Goal: Navigation & Orientation: Find specific page/section

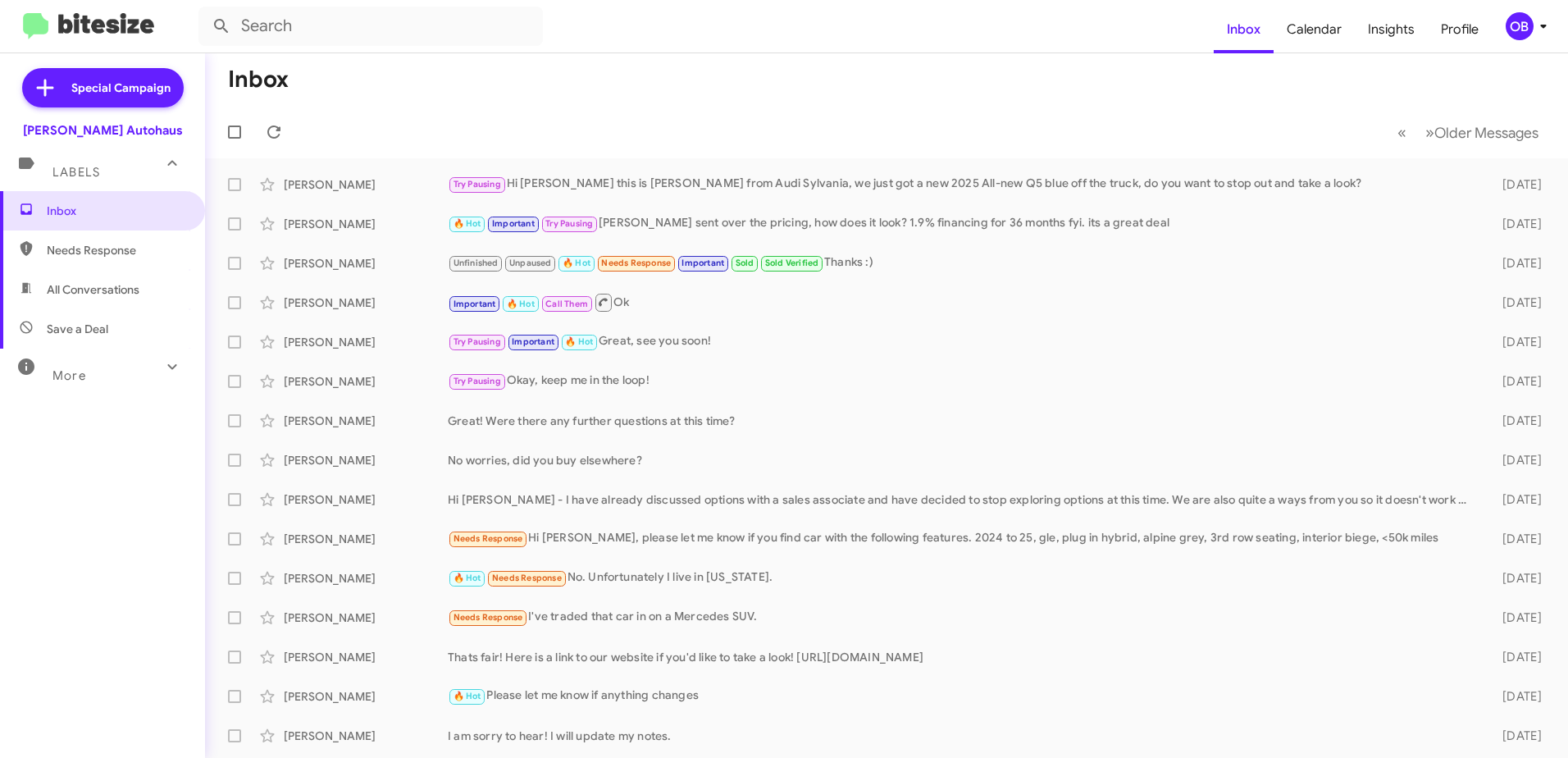
click at [141, 372] on div "More" at bounding box center [86, 368] width 146 height 30
click at [130, 567] on span "Sent" at bounding box center [102, 578] width 205 height 40
type input "in:sent"
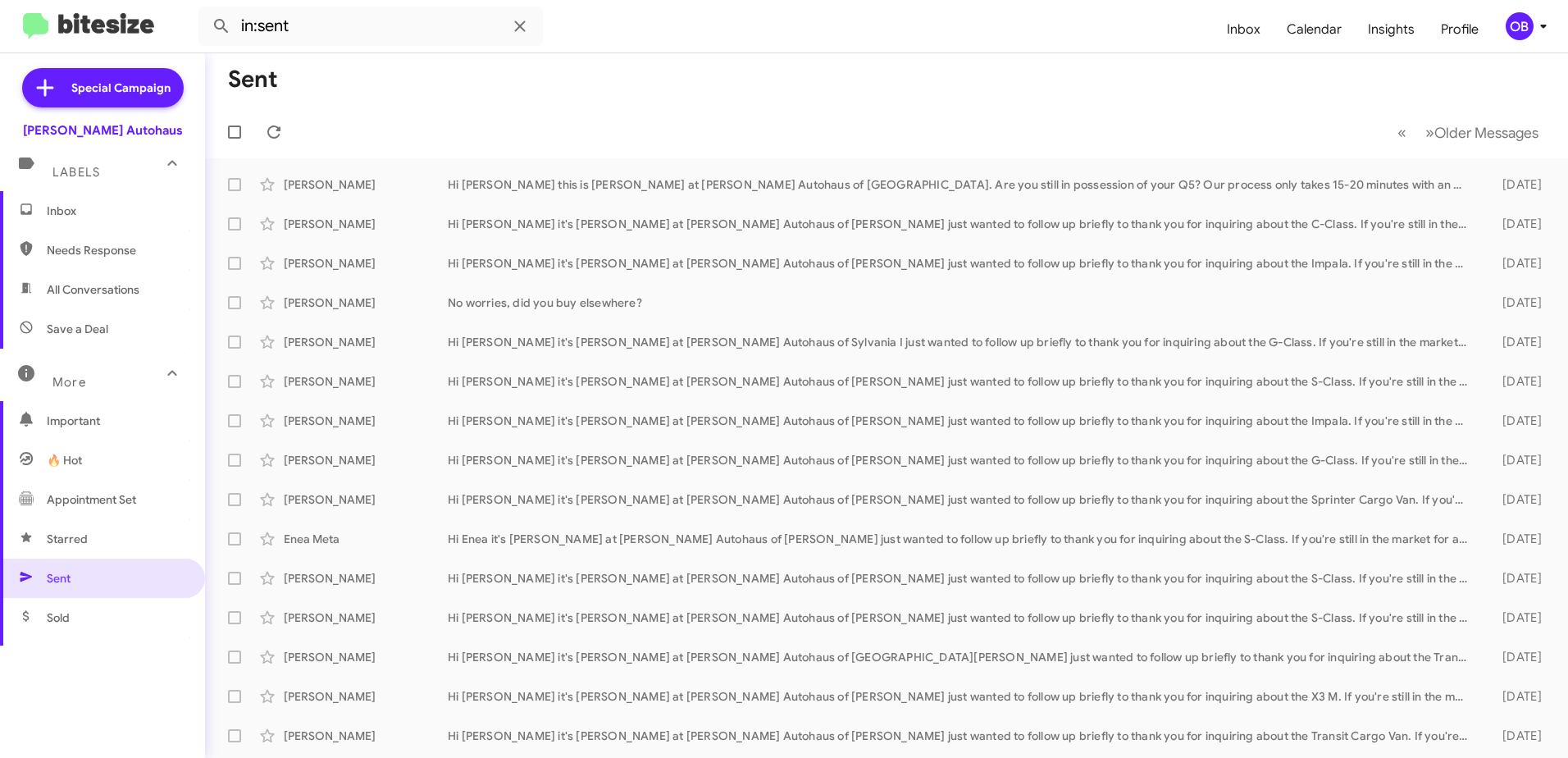
click at [120, 227] on span "Inbox" at bounding box center [102, 210] width 205 height 40
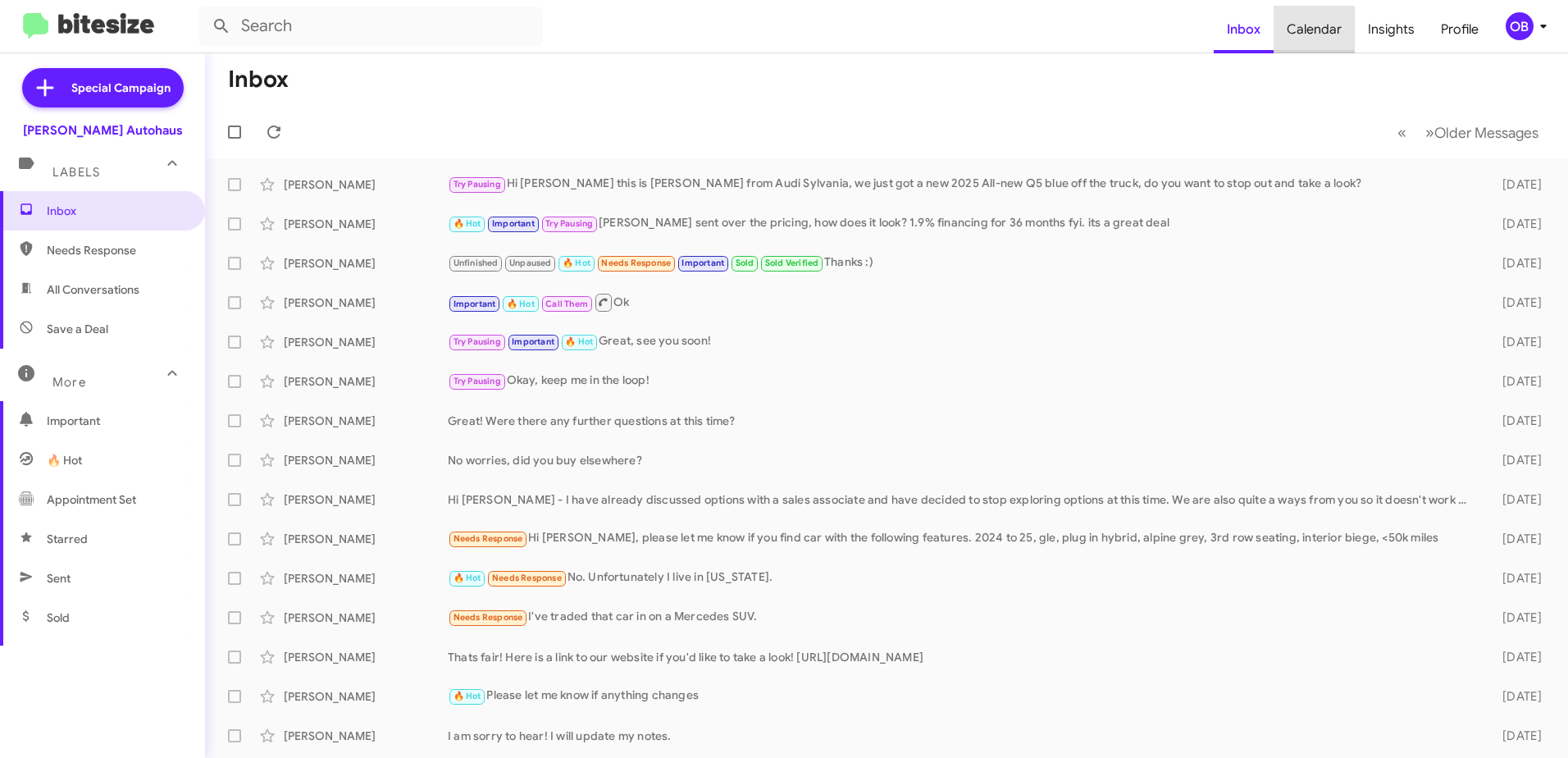
click at [1336, 33] on span "Calendar" at bounding box center [1314, 30] width 81 height 48
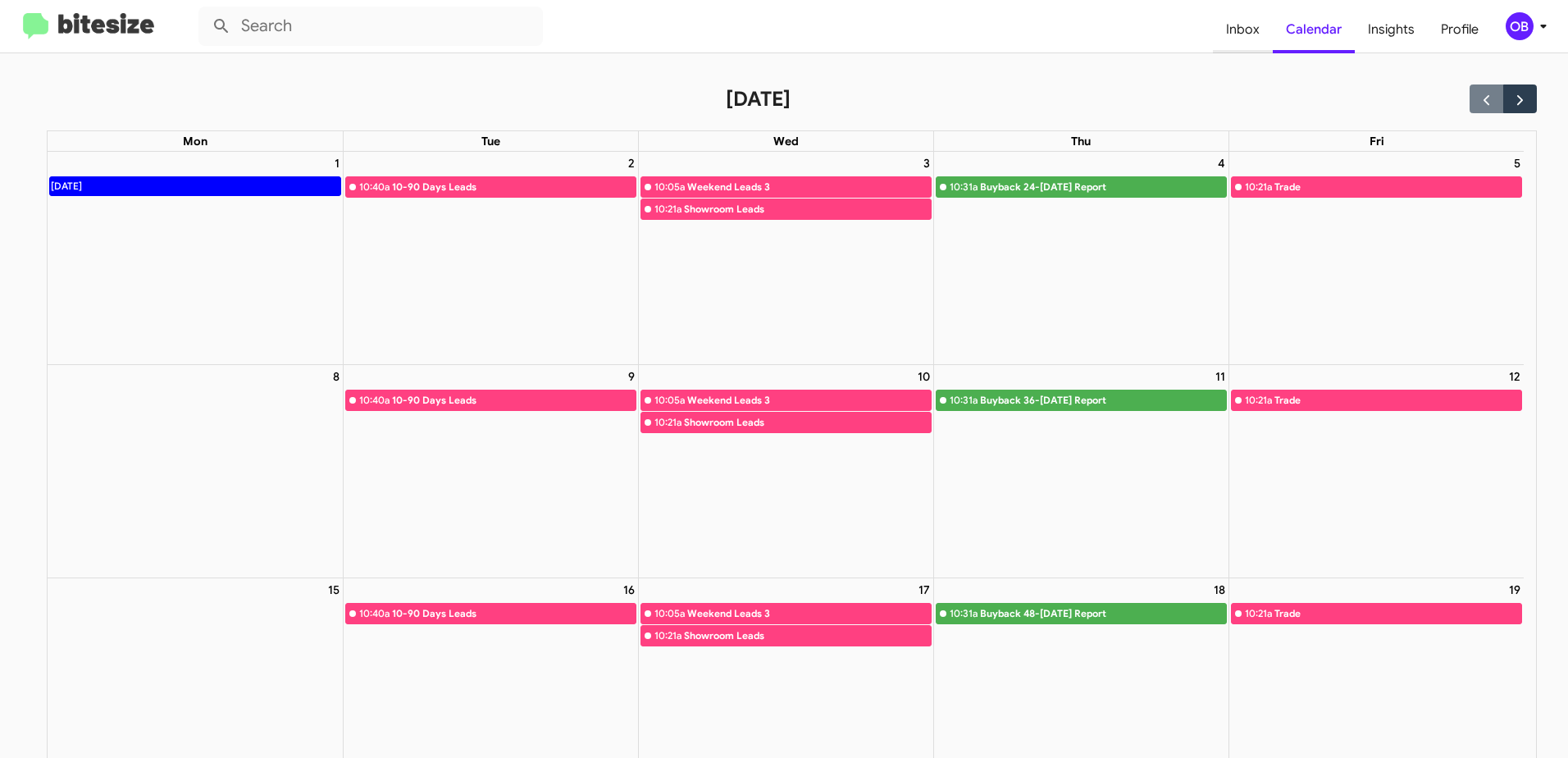
click at [1244, 19] on span "Inbox" at bounding box center [1242, 30] width 60 height 48
